Goal: Communication & Community: Share content

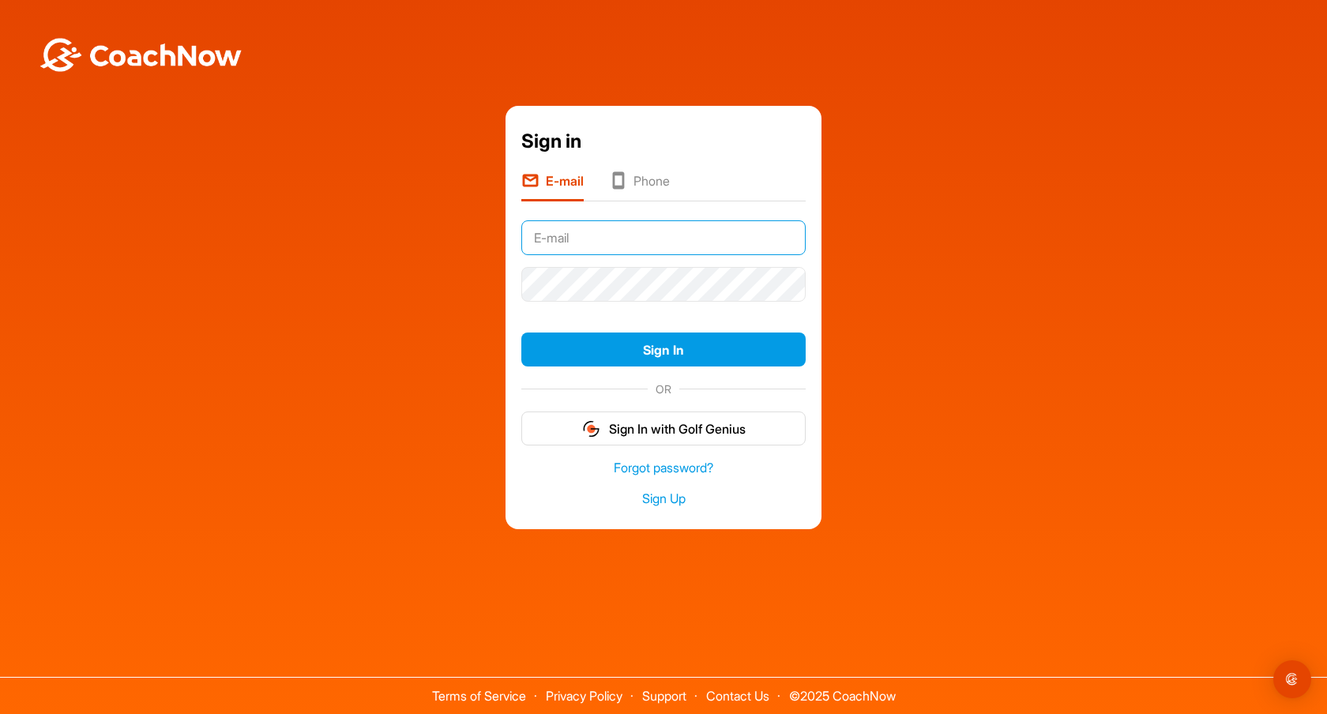
type input "[EMAIL_ADDRESS][PERSON_NAME][DOMAIN_NAME]"
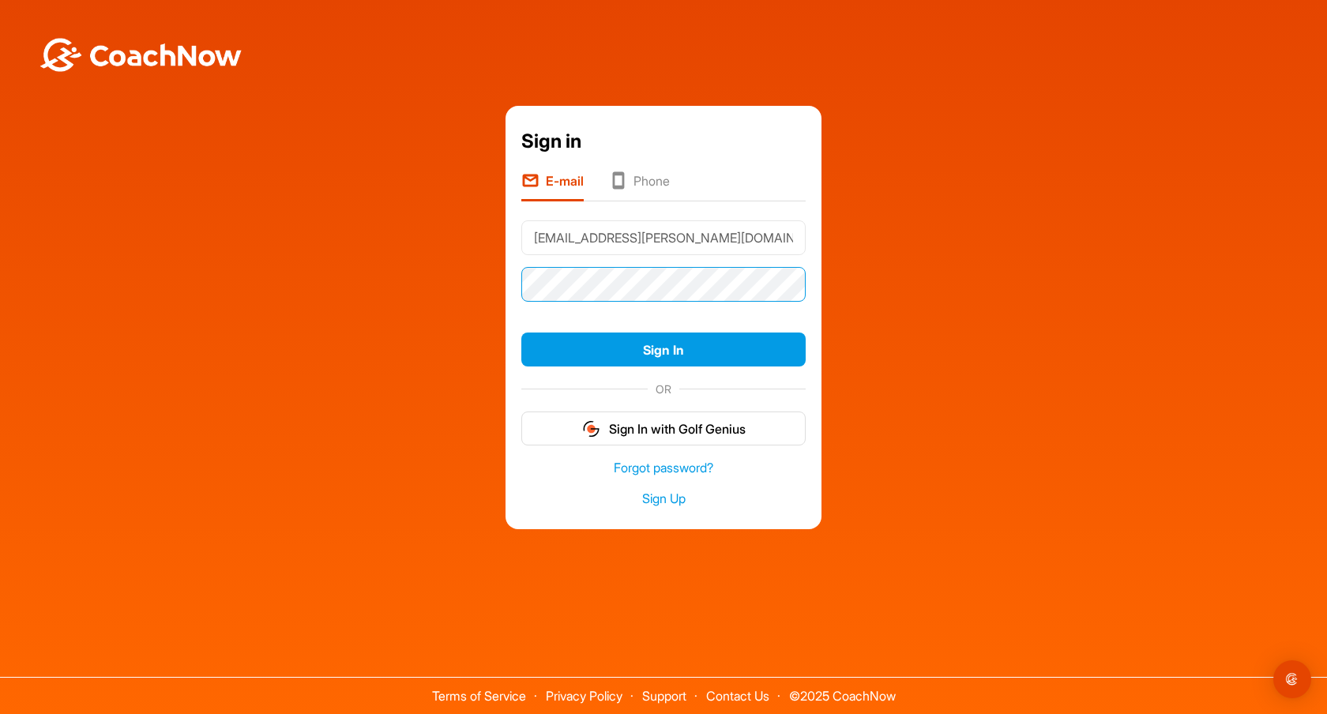
click at [663, 349] on button "Sign In" at bounding box center [663, 349] width 284 height 34
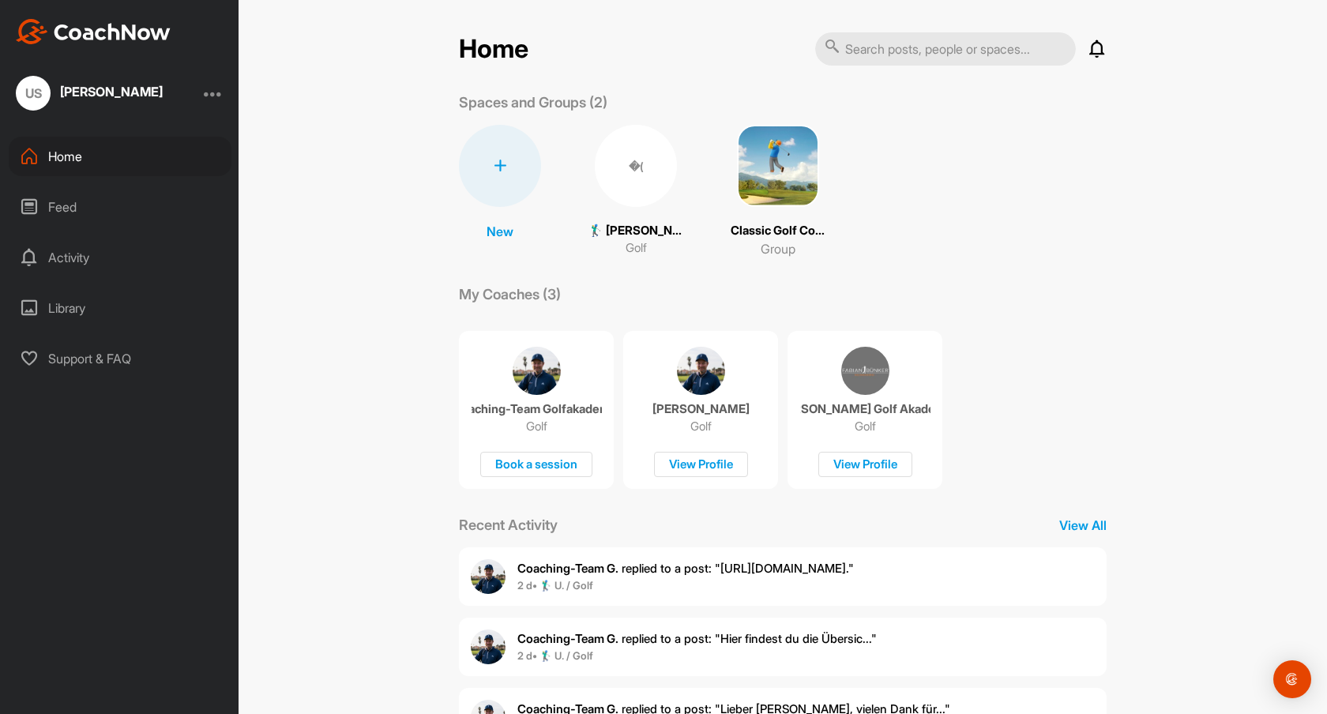
click at [58, 155] on div "Home" at bounding box center [120, 156] width 223 height 39
click at [632, 163] on div "�(" at bounding box center [636, 166] width 82 height 82
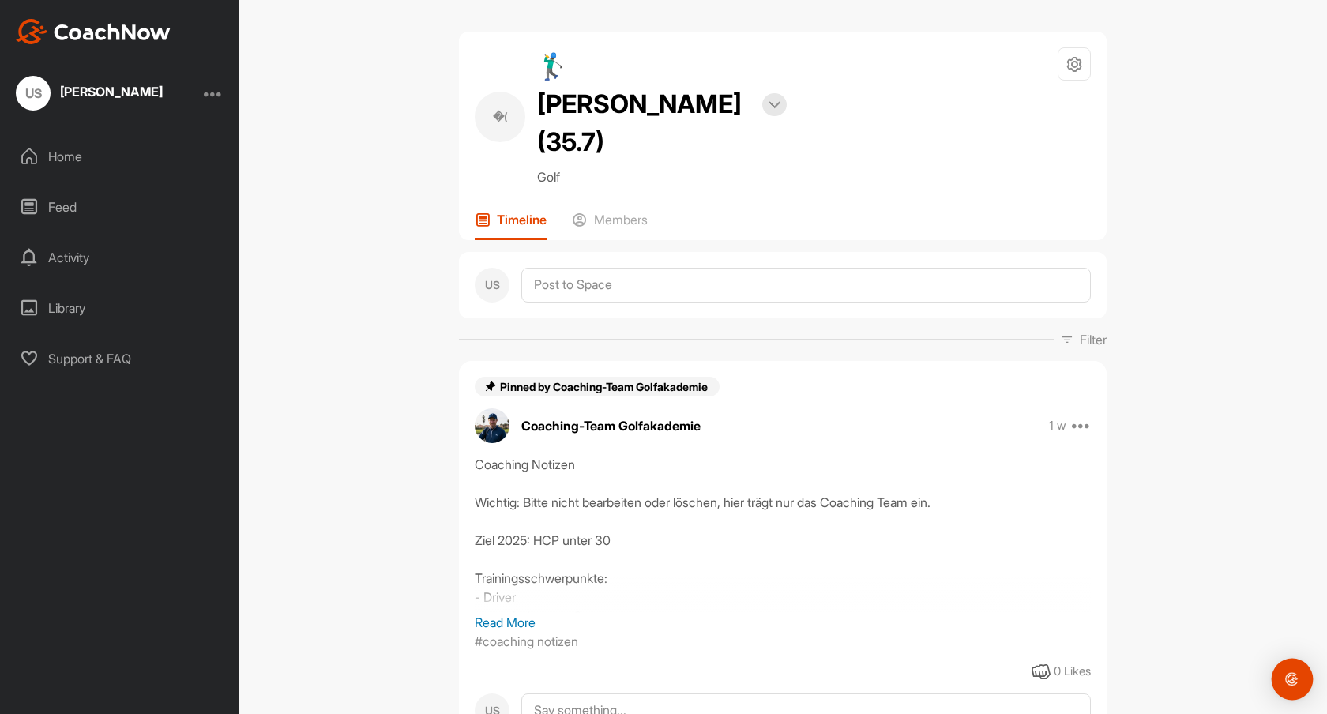
click at [1294, 676] on img "Open Intercom Messenger" at bounding box center [1292, 679] width 21 height 21
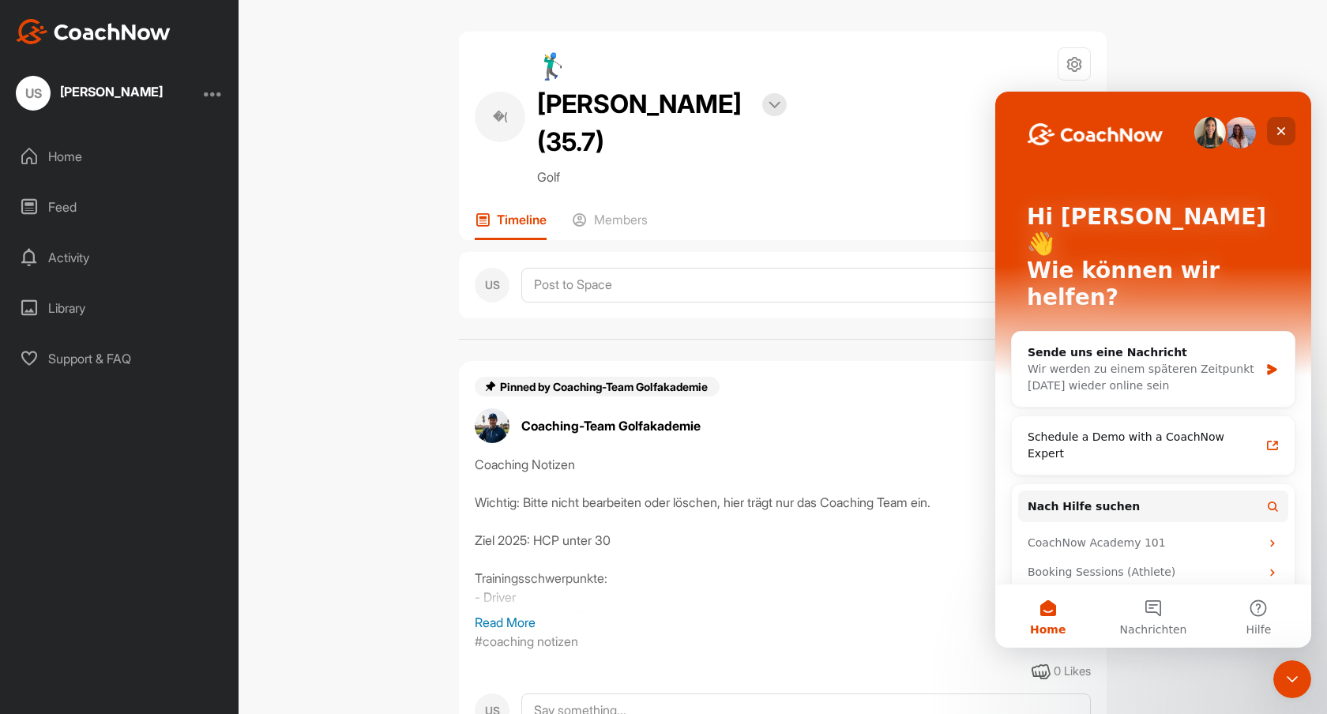
click at [1287, 127] on icon "Schließen" at bounding box center [1281, 131] width 13 height 13
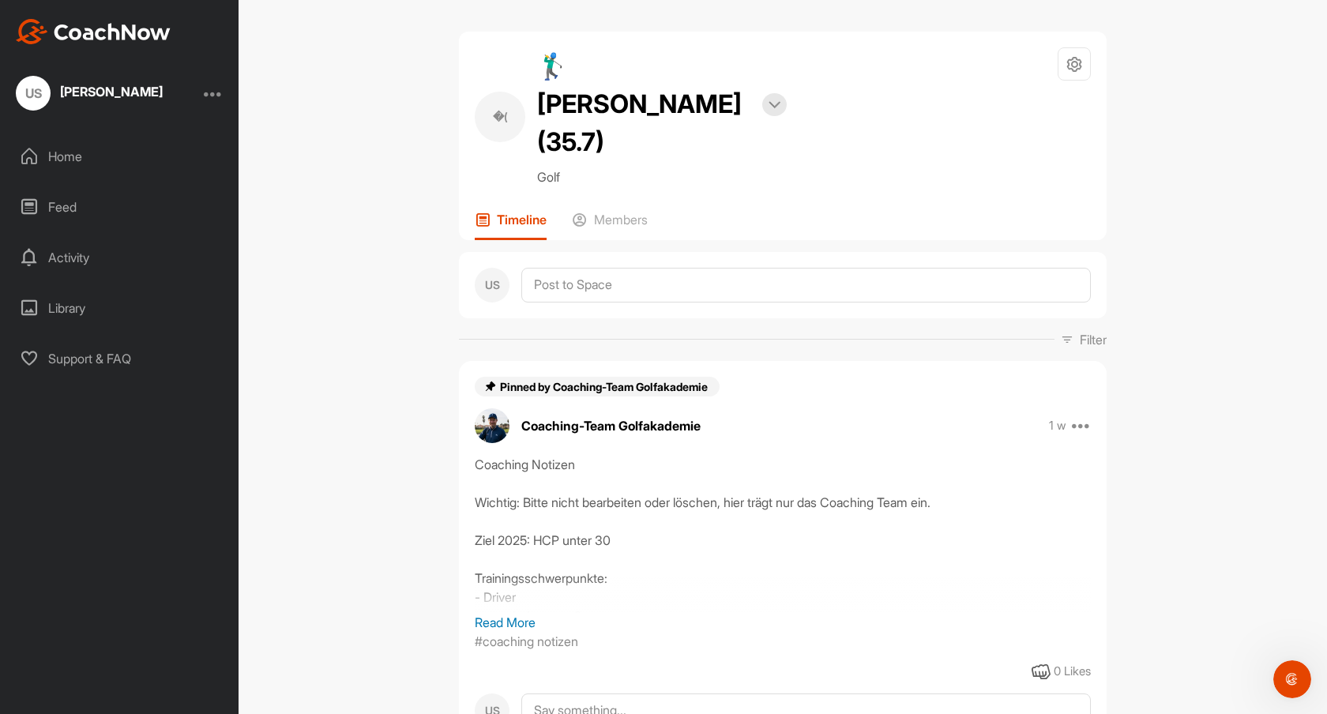
click at [58, 257] on div "Activity" at bounding box center [120, 257] width 223 height 39
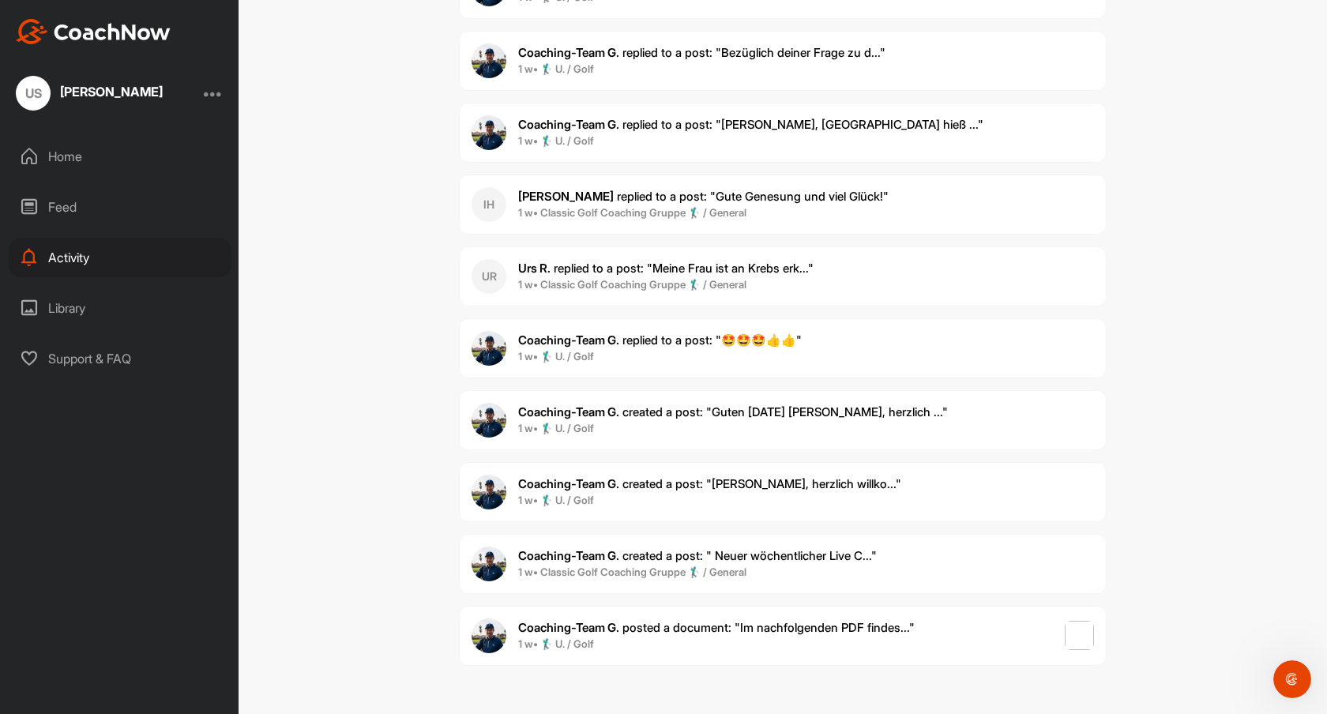
scroll to position [2868, 0]
click at [1284, 678] on icon "Intercom-Nachrichtendienst öffnen" at bounding box center [1290, 677] width 26 height 26
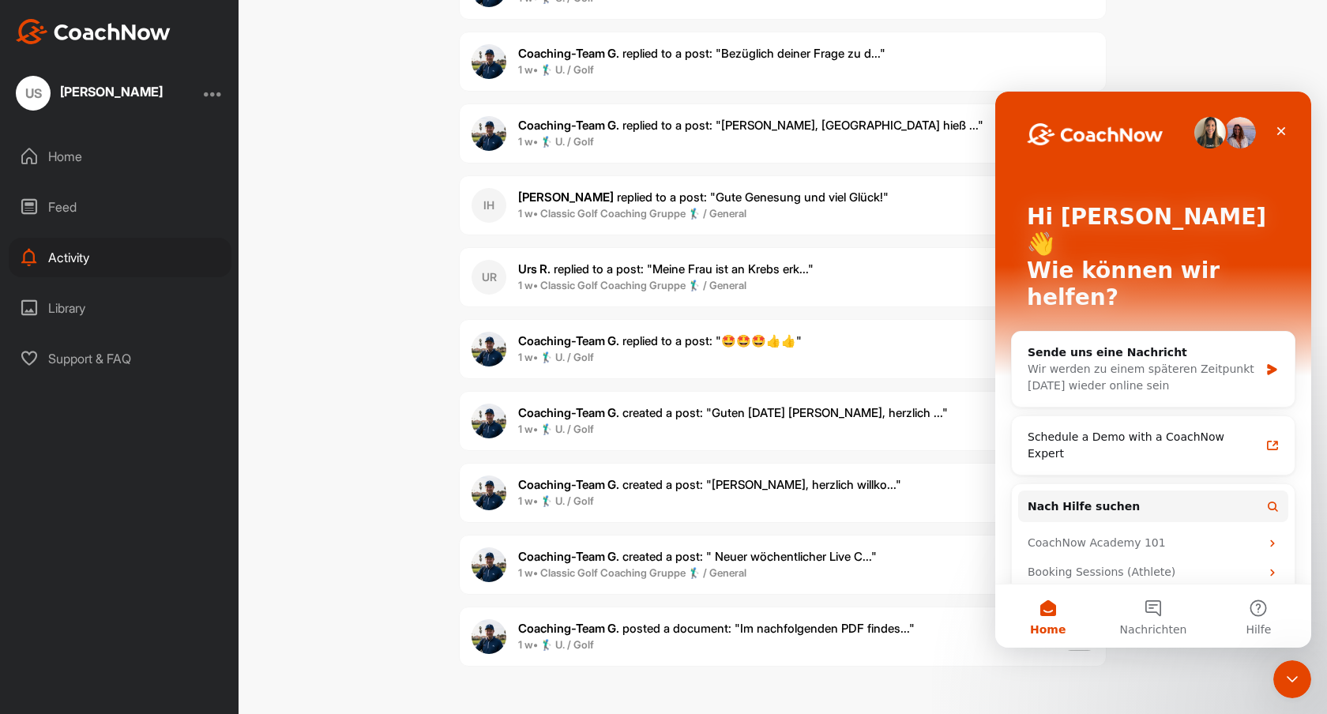
click at [51, 206] on div "Feed" at bounding box center [120, 206] width 223 height 39
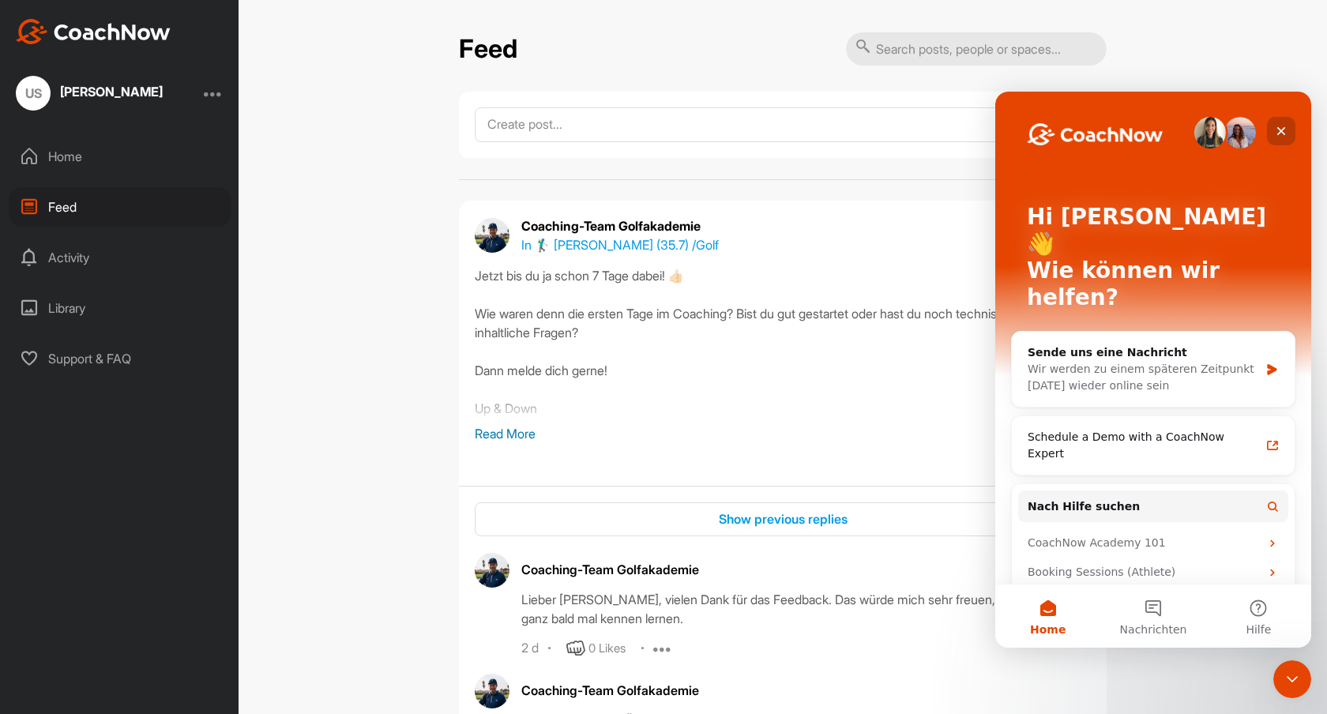
click at [1283, 133] on icon "Schließen" at bounding box center [1281, 131] width 9 height 9
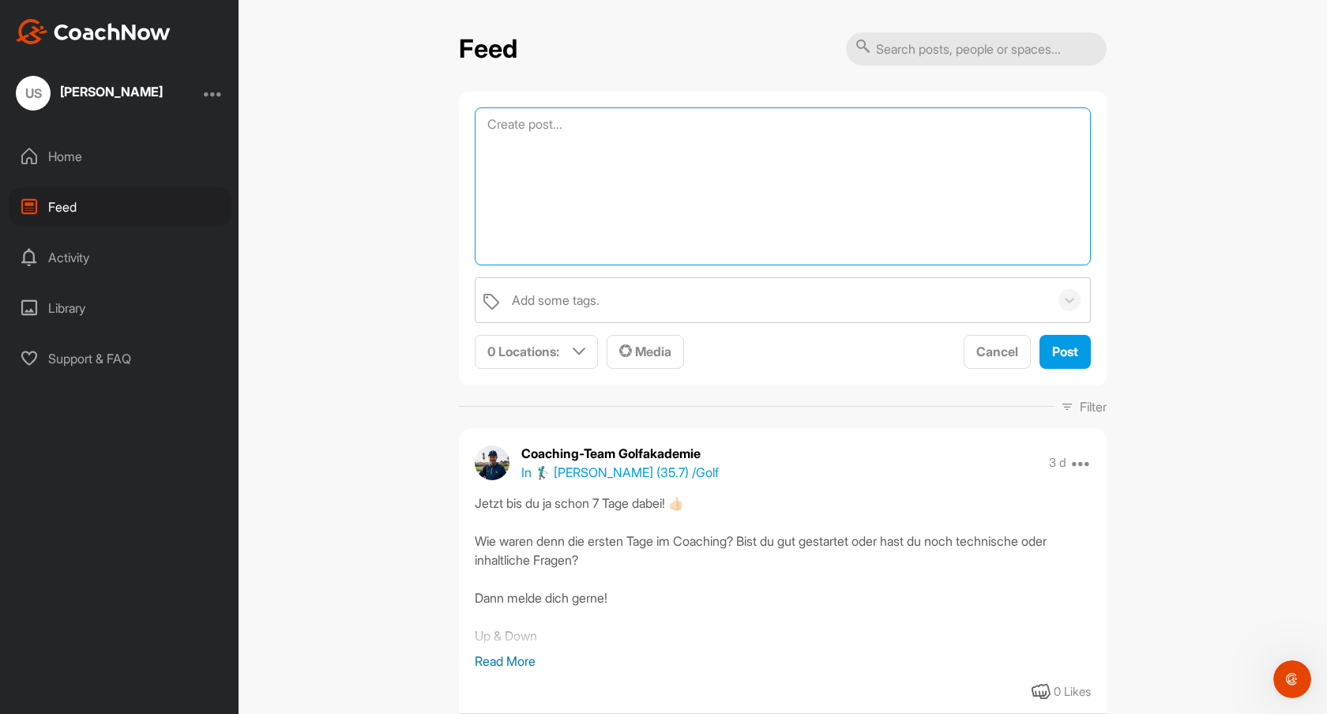
click at [501, 120] on textarea at bounding box center [783, 186] width 616 height 158
click at [648, 351] on span "Media" at bounding box center [645, 352] width 52 height 16
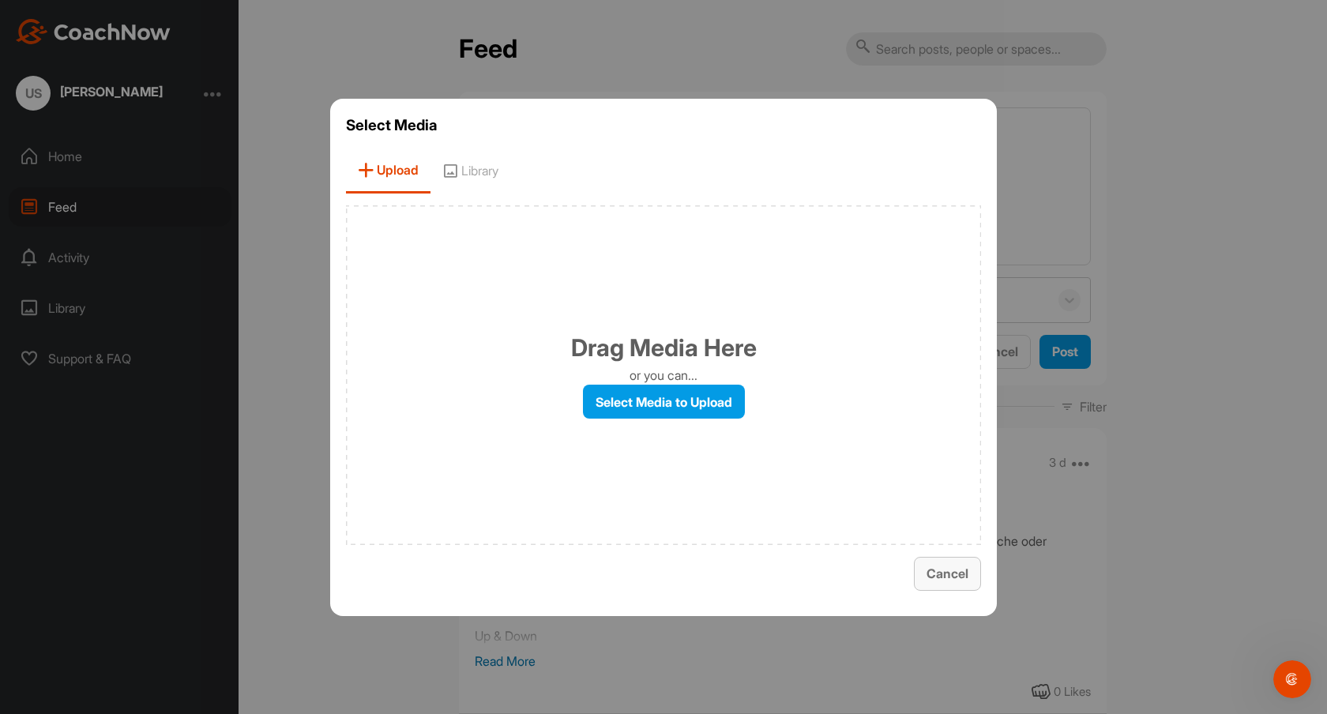
click at [958, 569] on span "Cancel" at bounding box center [947, 573] width 42 height 16
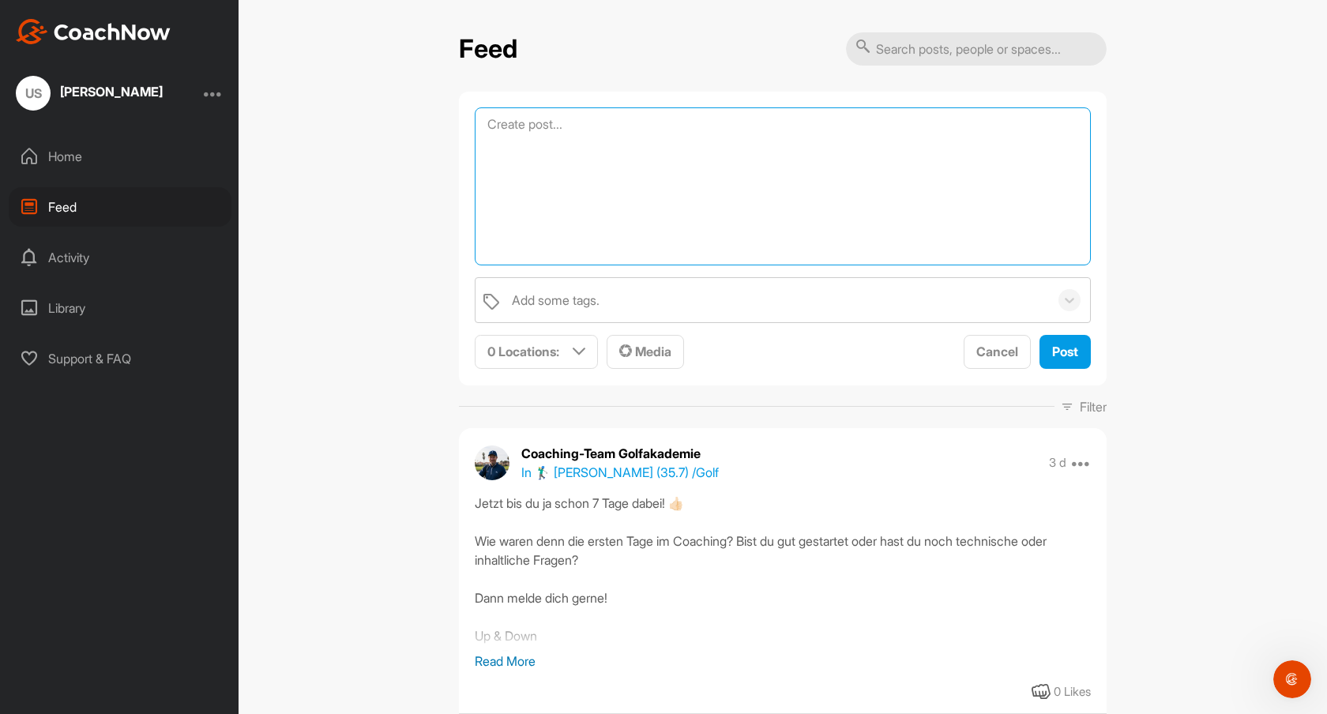
click at [497, 123] on textarea at bounding box center [783, 186] width 616 height 158
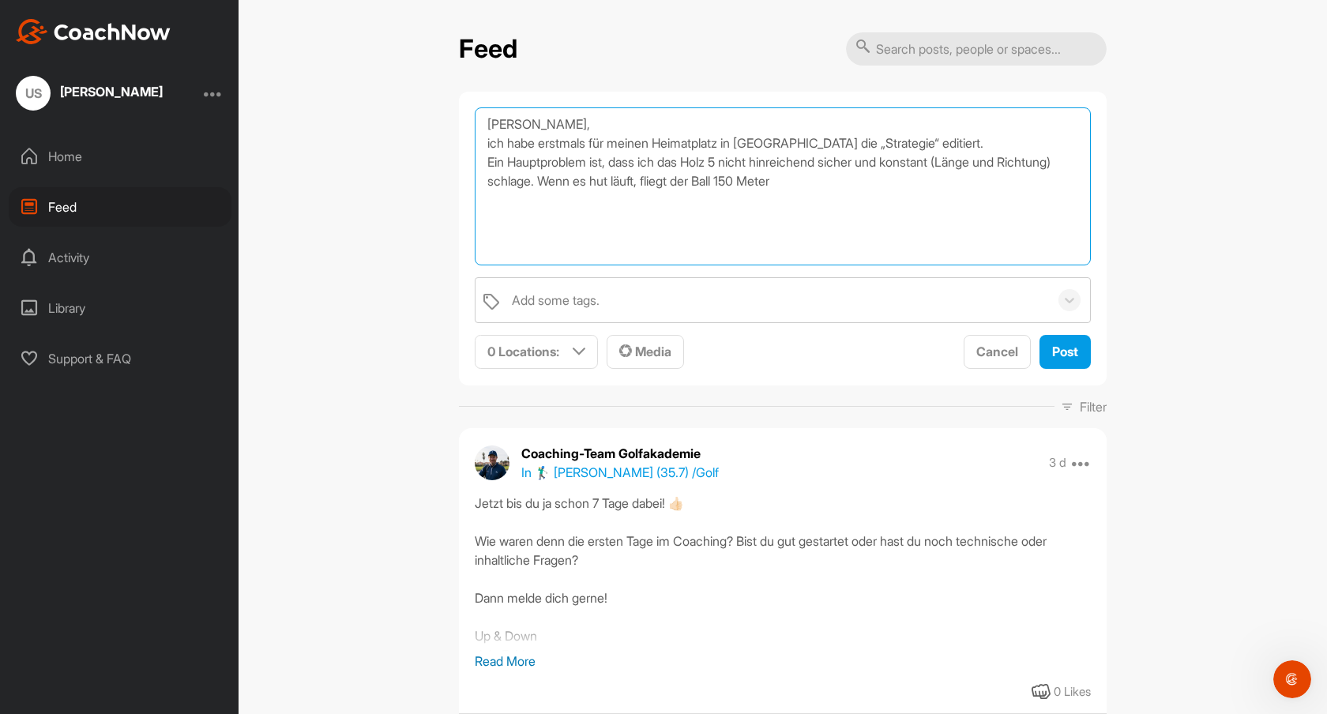
click at [792, 180] on textarea "[PERSON_NAME], ich habe erstmals für meinen Heimatplatz in [GEOGRAPHIC_DATA] di…" at bounding box center [783, 186] width 616 height 158
click at [862, 182] on textarea "[PERSON_NAME], ich habe erstmals für meinen Heimatplatz in [GEOGRAPHIC_DATA] di…" at bounding box center [783, 186] width 616 height 158
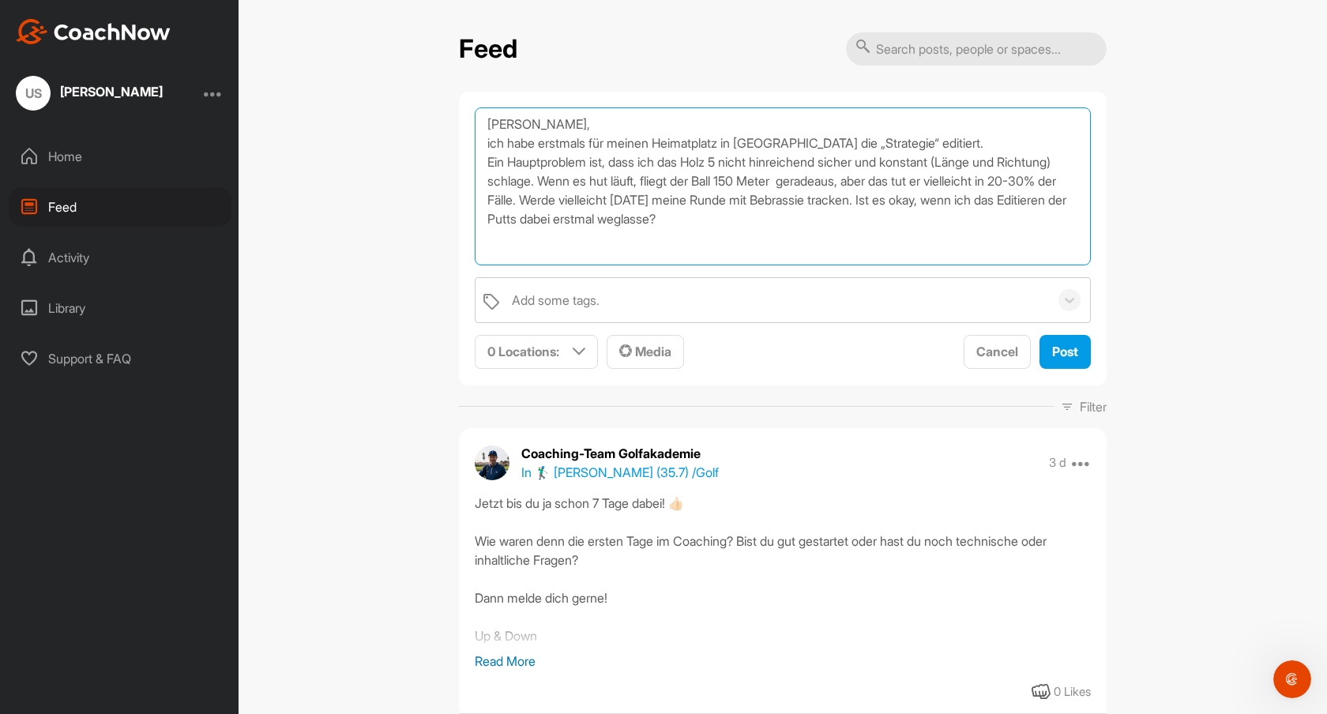
click at [753, 219] on textarea "[PERSON_NAME], ich habe erstmals für meinen Heimatplatz in [GEOGRAPHIC_DATA] di…" at bounding box center [783, 186] width 616 height 158
click at [815, 219] on textarea "[PERSON_NAME], ich habe erstmals für meinen Heimatplatz in [GEOGRAPHIC_DATA] di…" at bounding box center [783, 186] width 616 height 158
click at [580, 118] on textarea "[PERSON_NAME], ich habe erstmals für meinen Heimatplatz in [GEOGRAPHIC_DATA] di…" at bounding box center [783, 186] width 616 height 158
click at [571, 122] on textarea "[PERSON_NAME], ich habe erstmals für meinen Heimatplatz in [GEOGRAPHIC_DATA] di…" at bounding box center [783, 186] width 616 height 158
click at [494, 142] on textarea "[PERSON_NAME], ich habe erstmals für meinen Heimatplatz in [GEOGRAPHIC_DATA] di…" at bounding box center [783, 186] width 616 height 158
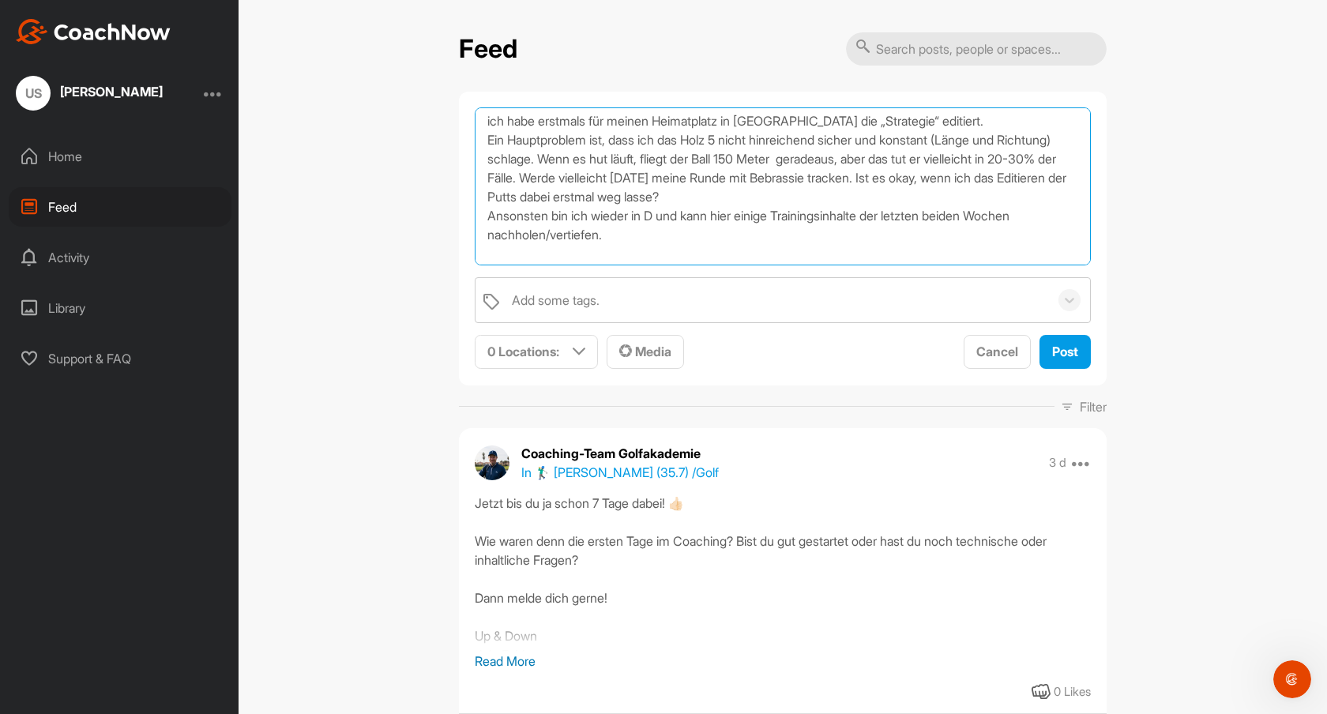
scroll to position [32, 0]
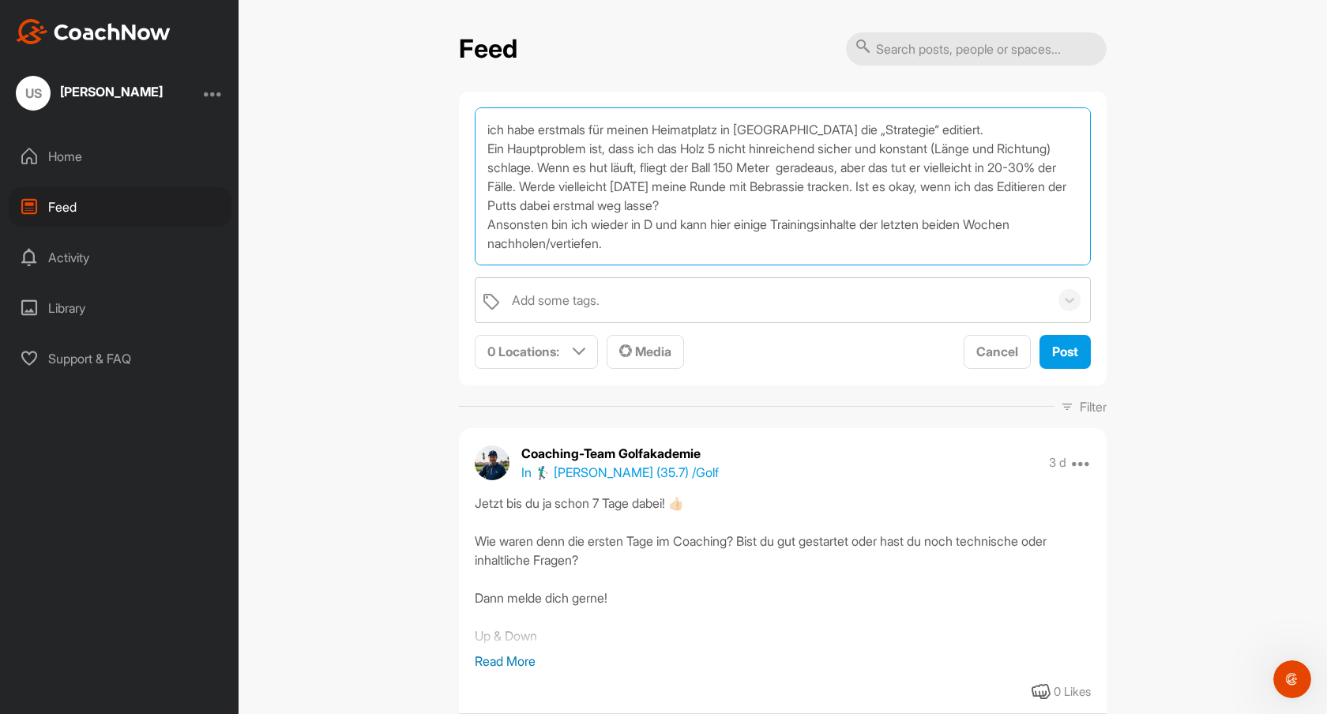
click at [662, 168] on textarea "[PERSON_NAME], ich habe erstmals für meinen Heimatplatz in [GEOGRAPHIC_DATA] di…" at bounding box center [783, 186] width 616 height 158
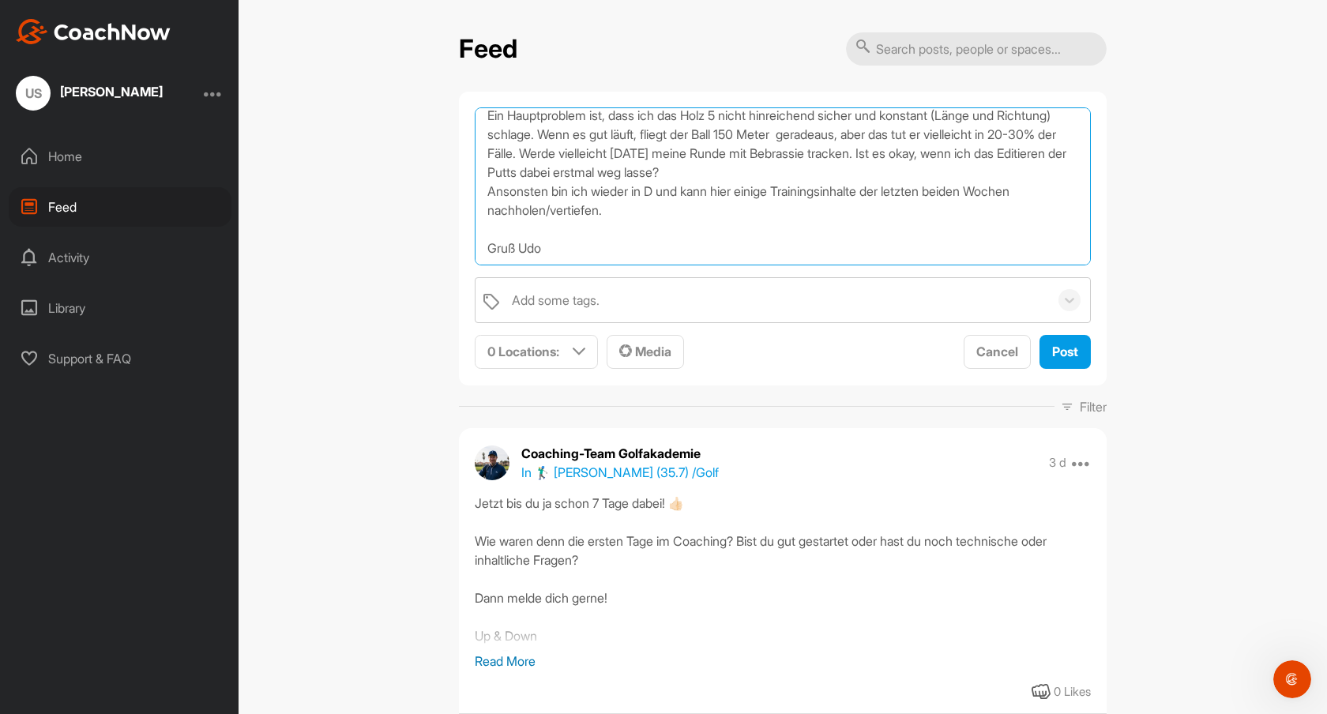
scroll to position [66, 0]
click at [515, 250] on textarea "[PERSON_NAME], ich habe erstmals für meinen Heimatplatz in [GEOGRAPHIC_DATA] di…" at bounding box center [783, 186] width 616 height 158
type textarea "[PERSON_NAME], ich habe erstmals für meinen Heimatplatz in [GEOGRAPHIC_DATA] di…"
click at [1067, 355] on span "Post" at bounding box center [1065, 352] width 26 height 16
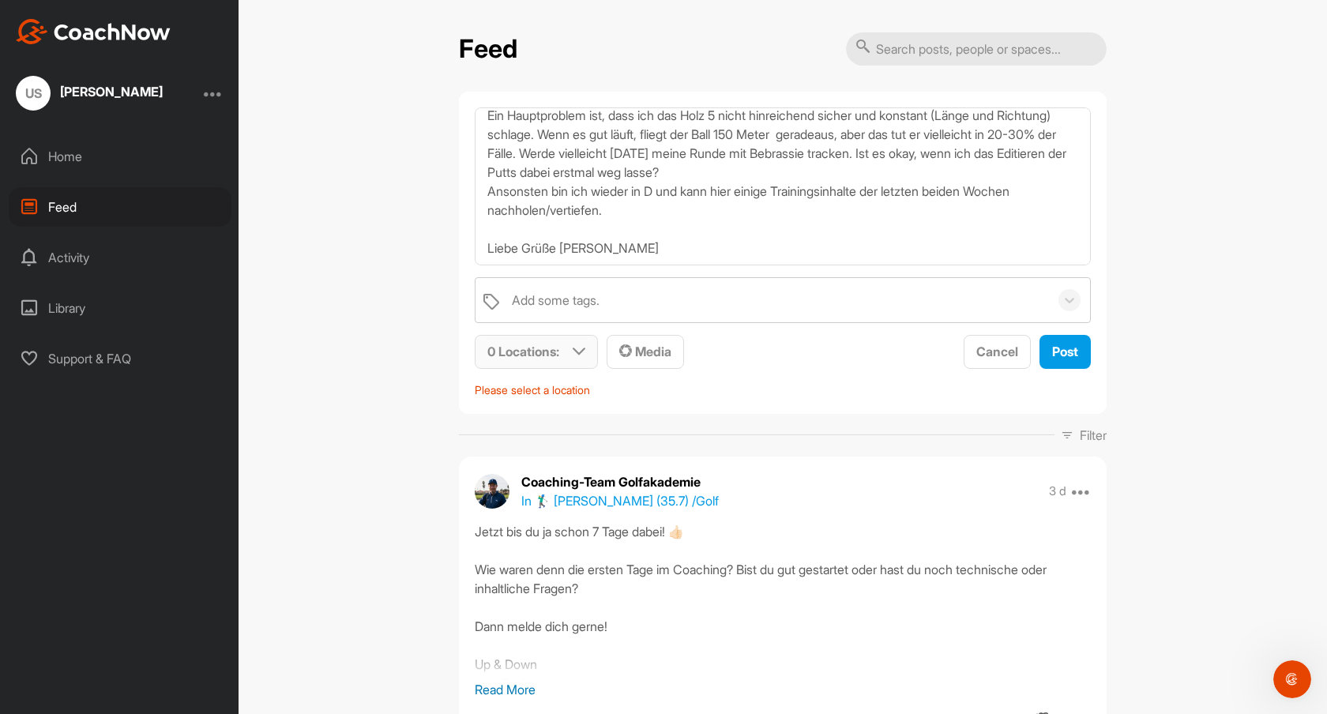
click at [577, 350] on icon at bounding box center [579, 351] width 13 height 13
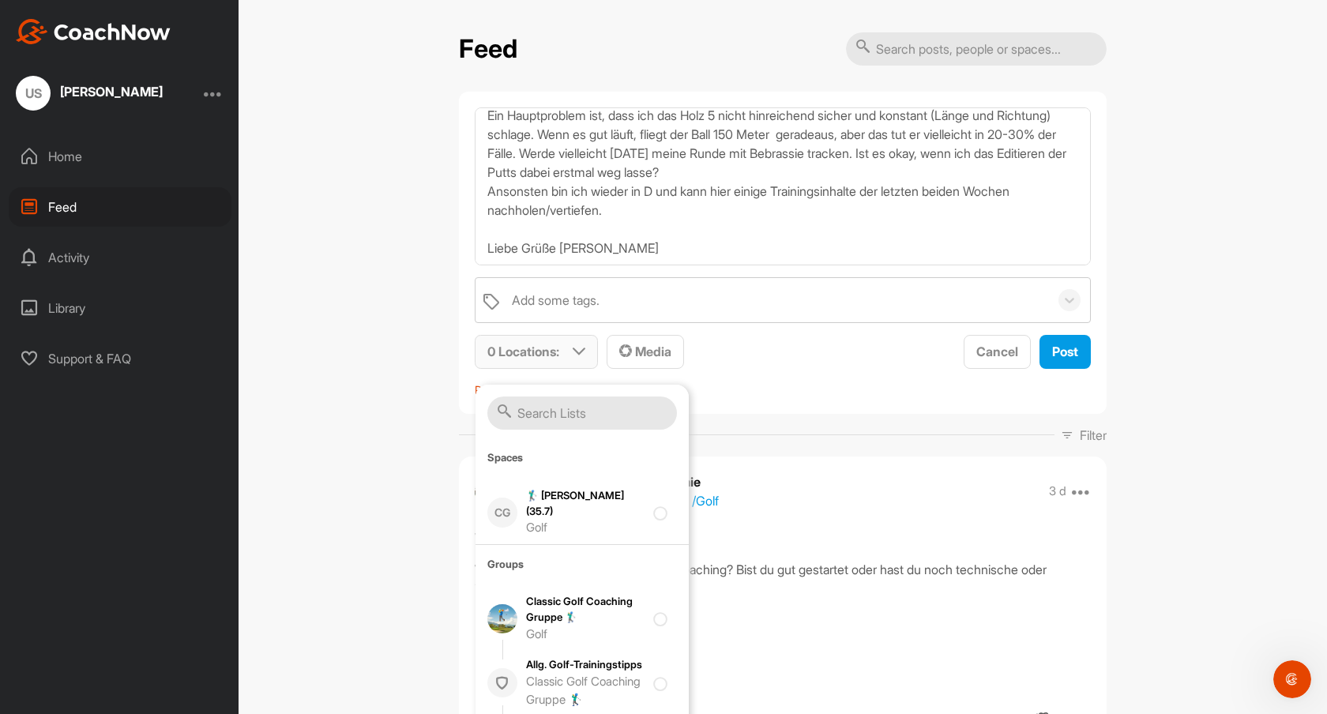
scroll to position [180, 0]
click at [547, 498] on div "🏌‍♂ [PERSON_NAME] (35.7) Golf" at bounding box center [585, 511] width 118 height 49
checkbox input "true"
click at [1058, 353] on span "Post" at bounding box center [1065, 352] width 26 height 16
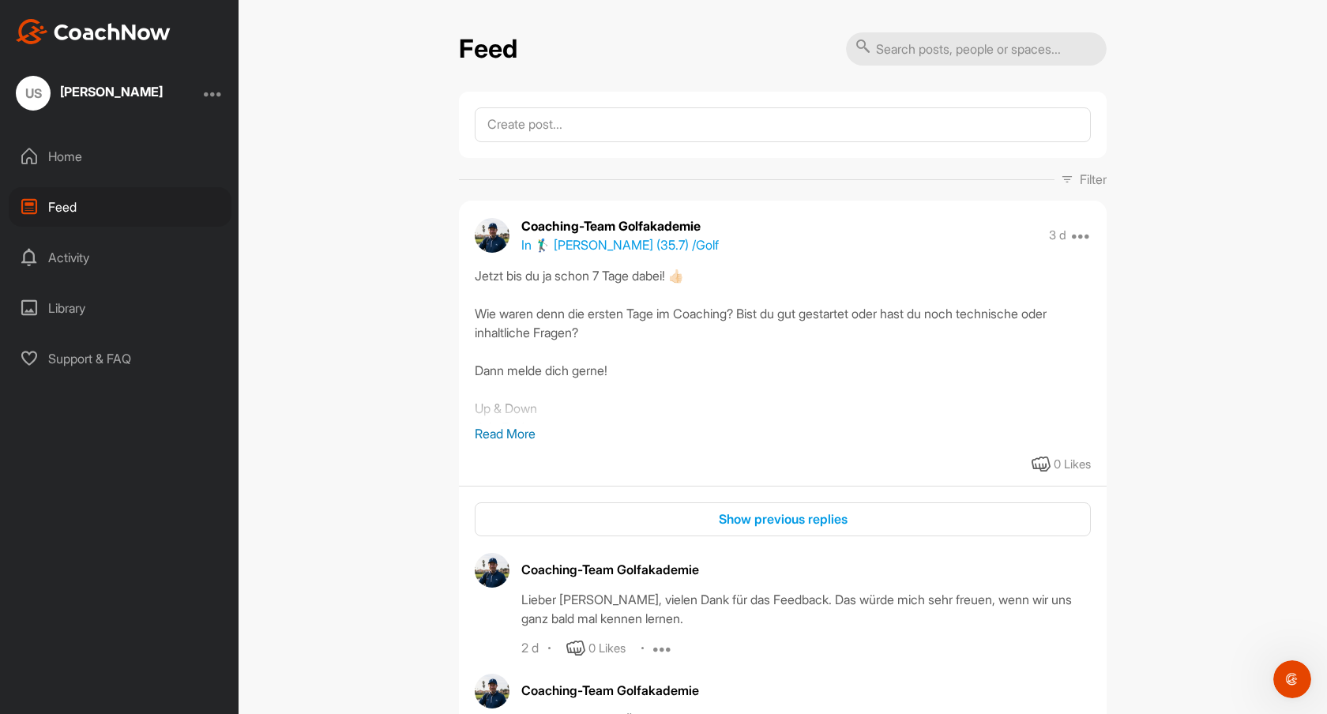
scroll to position [0, 0]
